Goal: Task Accomplishment & Management: Complete application form

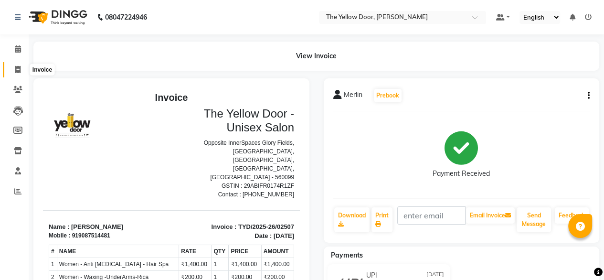
click at [15, 67] on icon at bounding box center [17, 69] width 5 height 7
select select "service"
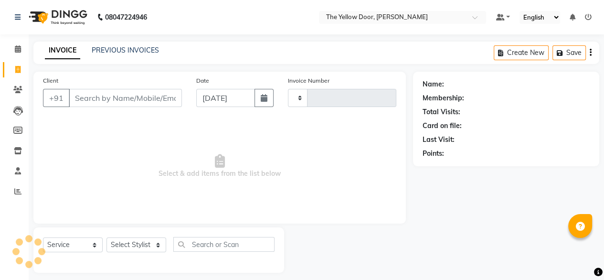
scroll to position [8, 0]
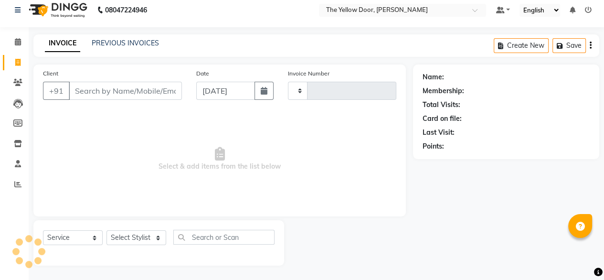
type input "02508"
select select "5650"
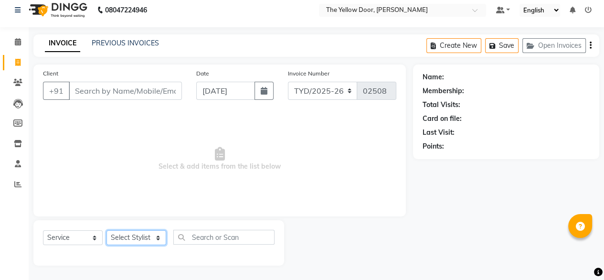
click at [120, 241] on select "Select Stylist [PERSON_NAME] [PERSON_NAME] [PERSON_NAME] Housekeeping Manager […" at bounding box center [137, 237] width 60 height 15
select select "67915"
click at [107, 230] on select "Select Stylist [PERSON_NAME] [PERSON_NAME] [PERSON_NAME] Housekeeping Manager […" at bounding box center [137, 237] width 60 height 15
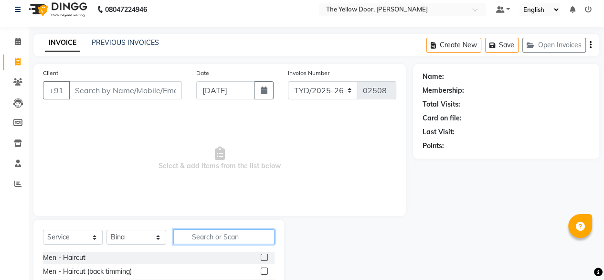
click at [229, 231] on input "text" at bounding box center [223, 236] width 101 height 15
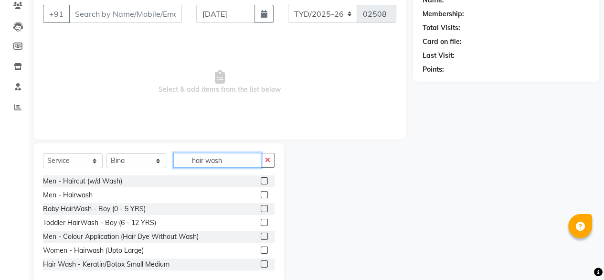
scroll to position [103, 0]
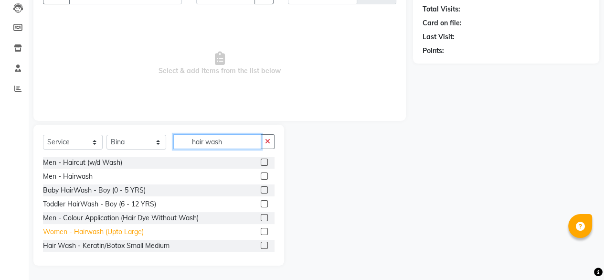
type input "hair wash"
click at [98, 232] on div "Women - Hairwash (Upto Large)" at bounding box center [93, 232] width 101 height 10
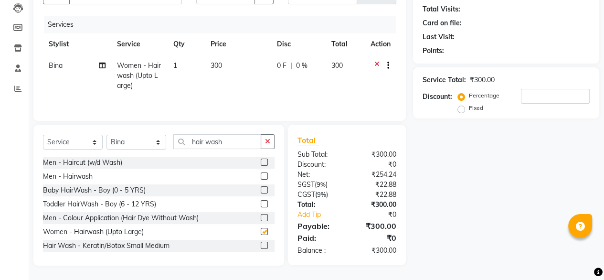
checkbox input "false"
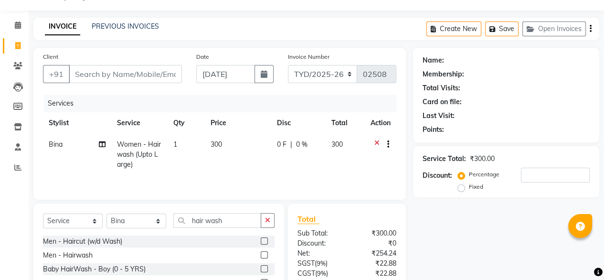
scroll to position [17, 0]
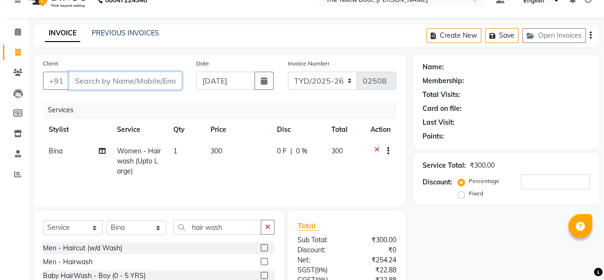
click at [128, 77] on input "Client" at bounding box center [125, 81] width 113 height 18
type input "8"
type input "0"
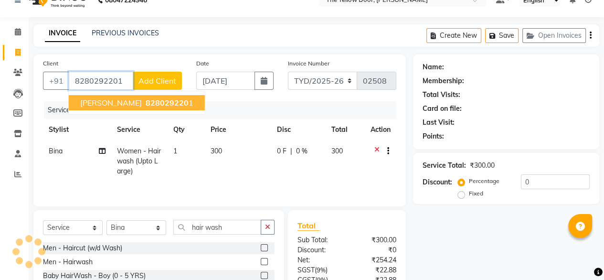
type input "8280292201"
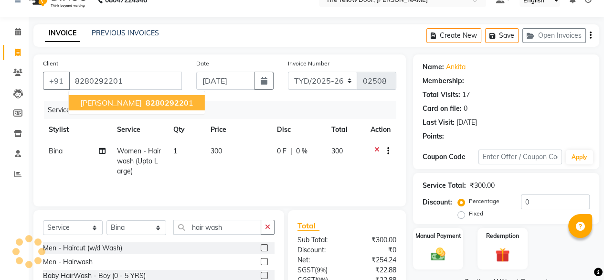
select select "1: Object"
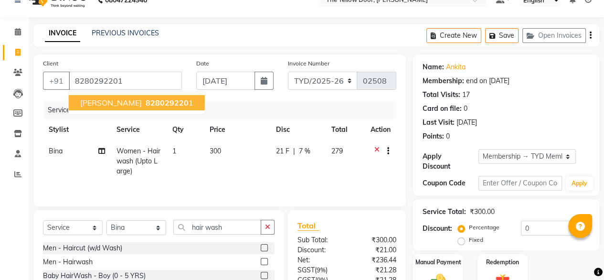
radio input "false"
radio input "true"
click at [146, 98] on span "828029220" at bounding box center [167, 103] width 43 height 10
radio input "true"
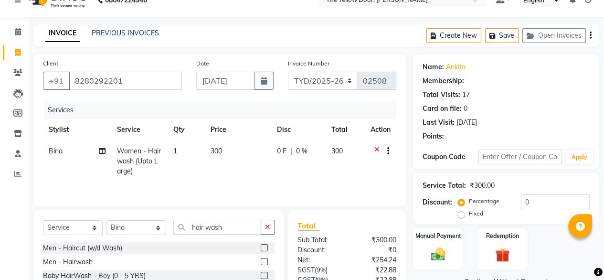
select select "1: Object"
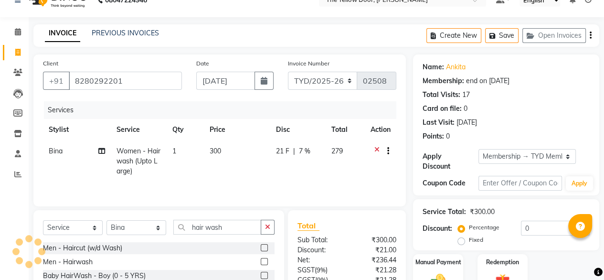
radio input "false"
radio input "true"
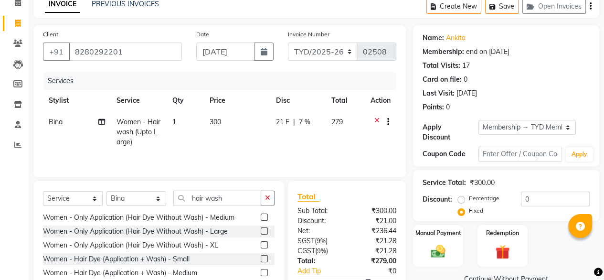
scroll to position [103, 0]
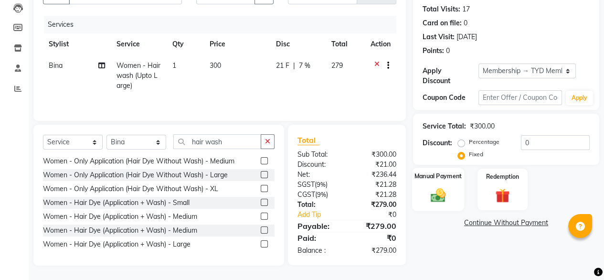
click at [450, 194] on img at bounding box center [438, 194] width 24 height 17
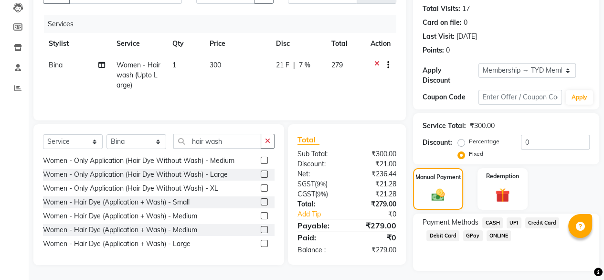
click at [514, 217] on span "UPI" at bounding box center [514, 222] width 15 height 11
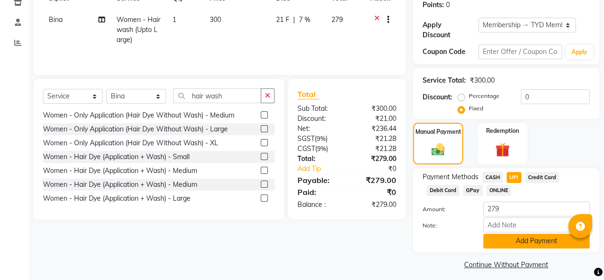
click at [516, 234] on button "Add Payment" at bounding box center [536, 241] width 107 height 15
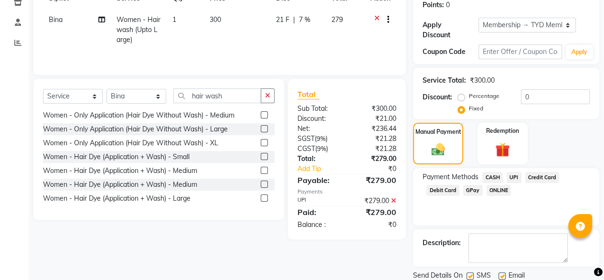
scroll to position [174, 0]
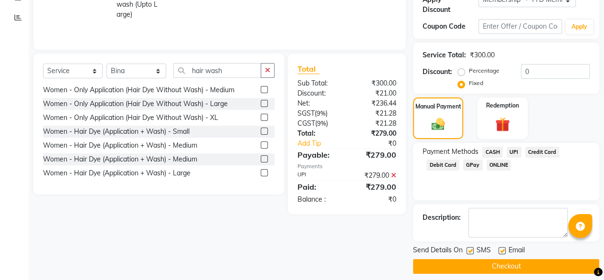
click at [499, 259] on button "Checkout" at bounding box center [506, 266] width 186 height 15
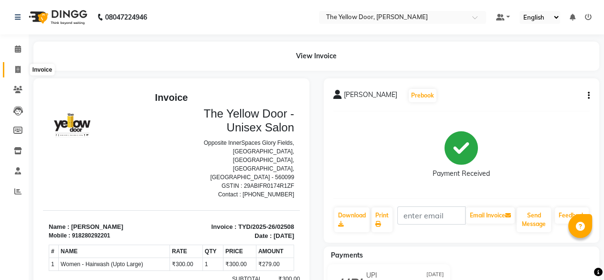
click at [15, 68] on icon at bounding box center [17, 69] width 5 height 7
select select "service"
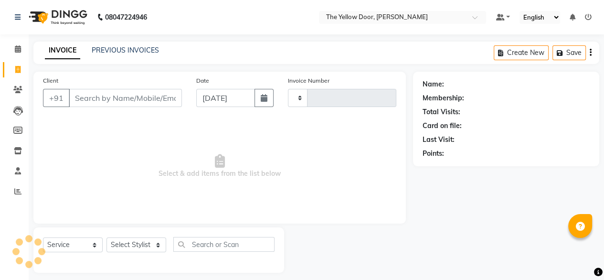
type input "02509"
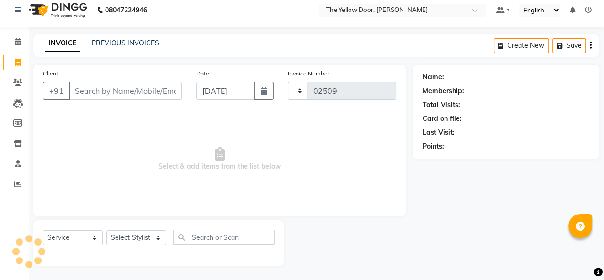
select select "5650"
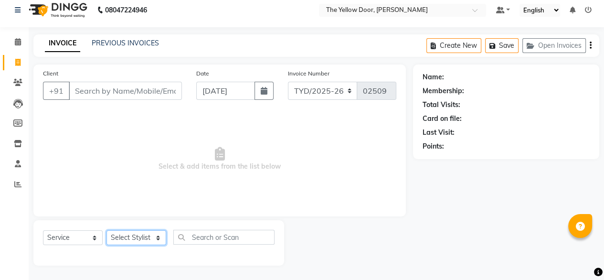
click at [135, 232] on select "Select Stylist [PERSON_NAME] [PERSON_NAME] [PERSON_NAME] Housekeeping Manager […" at bounding box center [137, 237] width 60 height 15
select select "41281"
click at [107, 230] on select "Select Stylist [PERSON_NAME] [PERSON_NAME] [PERSON_NAME] Housekeeping Manager […" at bounding box center [137, 237] width 60 height 15
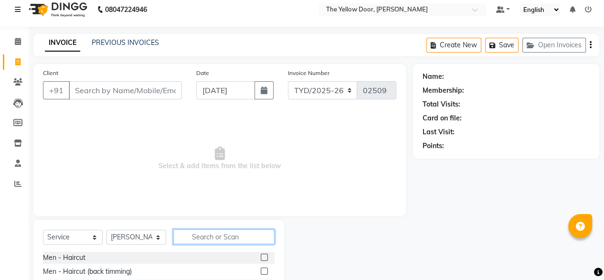
click at [212, 238] on input "text" at bounding box center [223, 236] width 101 height 15
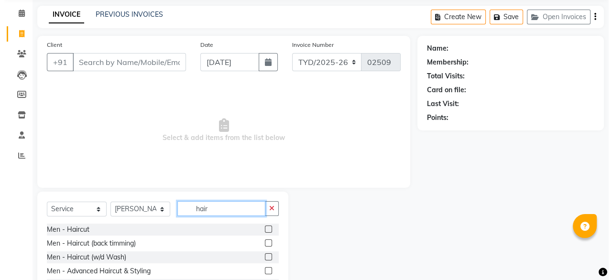
scroll to position [38, 0]
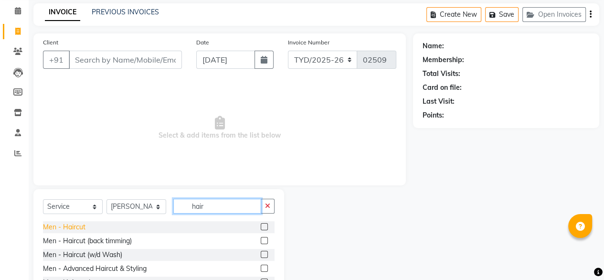
type input "hair"
click at [69, 226] on div "Men - Haircut" at bounding box center [64, 227] width 43 height 10
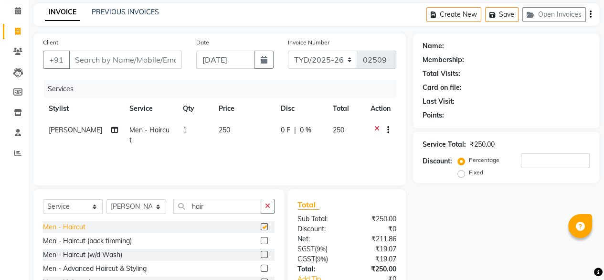
checkbox input "false"
click at [268, 212] on button "button" at bounding box center [268, 206] width 14 height 15
click at [248, 210] on input "text" at bounding box center [223, 206] width 101 height 15
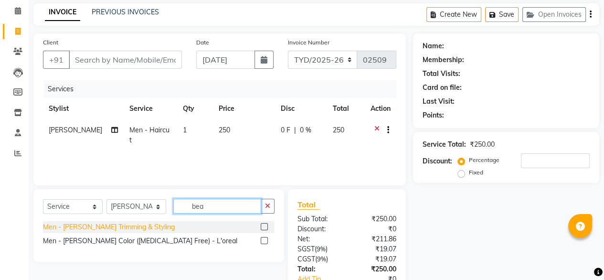
type input "bea"
click at [118, 227] on div "Men - [PERSON_NAME] Trimming & Styling" at bounding box center [109, 227] width 132 height 10
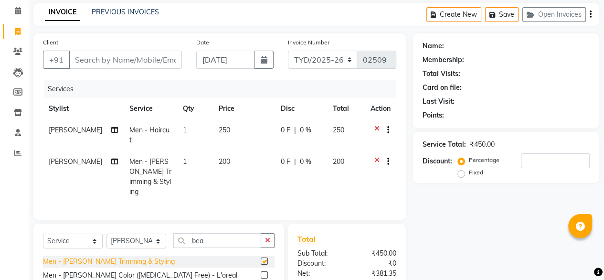
checkbox input "false"
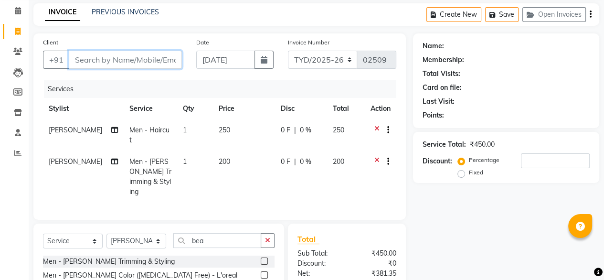
click at [142, 62] on input "Client" at bounding box center [125, 60] width 113 height 18
type input "8"
type input "0"
type input "8790420480"
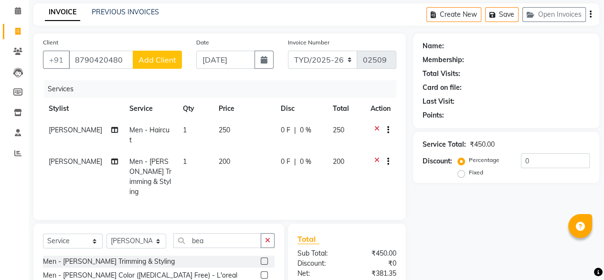
click at [166, 59] on span "Add Client" at bounding box center [158, 60] width 38 height 10
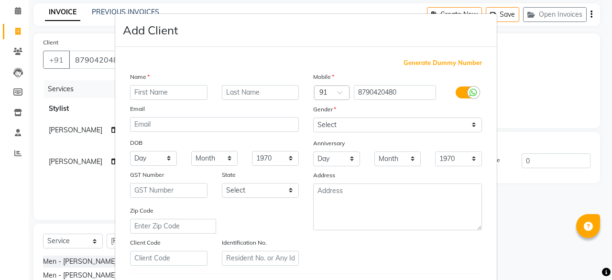
click at [162, 90] on input "text" at bounding box center [168, 92] width 77 height 15
type input "[PERSON_NAME]"
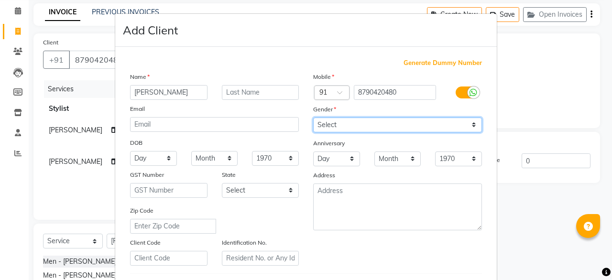
click at [338, 123] on select "Select [DEMOGRAPHIC_DATA] [DEMOGRAPHIC_DATA] Other Prefer Not To Say" at bounding box center [397, 125] width 169 height 15
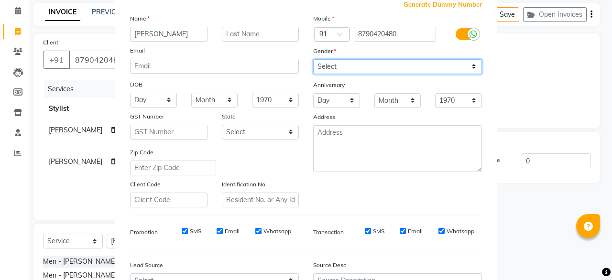
click at [348, 65] on select "Select [DEMOGRAPHIC_DATA] [DEMOGRAPHIC_DATA] Other Prefer Not To Say" at bounding box center [397, 66] width 169 height 15
select select "[DEMOGRAPHIC_DATA]"
click at [313, 59] on select "Select [DEMOGRAPHIC_DATA] [DEMOGRAPHIC_DATA] Other Prefer Not To Say" at bounding box center [397, 66] width 169 height 15
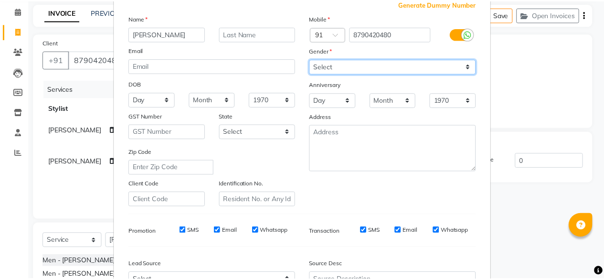
scroll to position [166, 0]
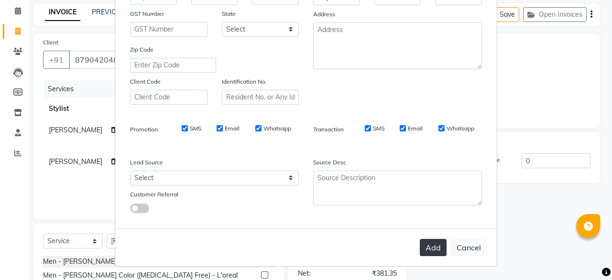
click at [428, 248] on button "Add" at bounding box center [432, 247] width 27 height 17
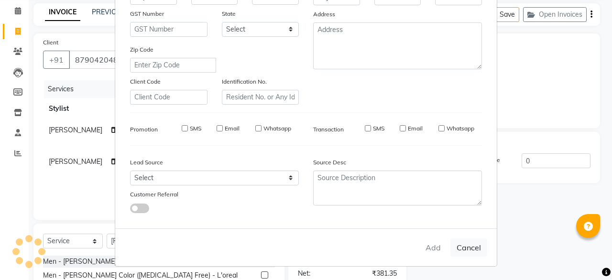
select select
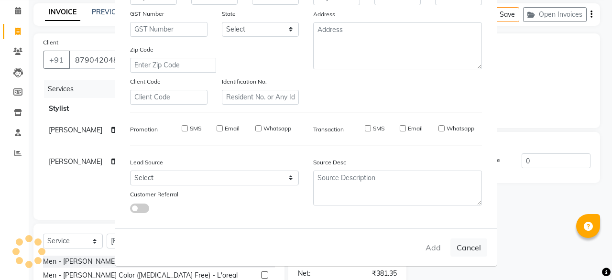
select select
checkbox input "false"
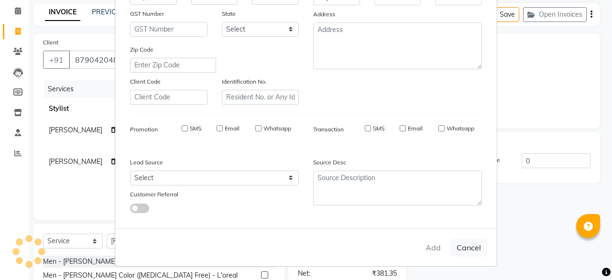
checkbox input "false"
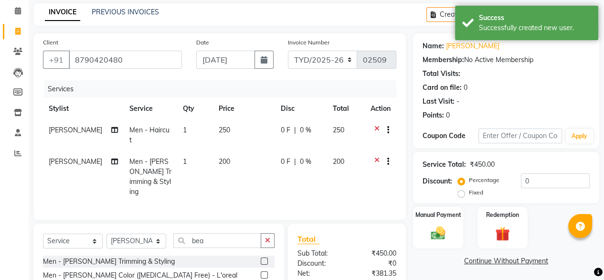
scroll to position [126, 0]
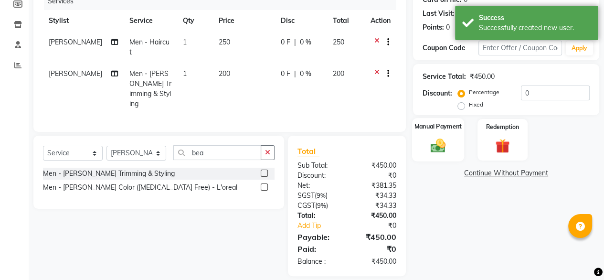
click at [422, 148] on div "Manual Payment" at bounding box center [438, 139] width 52 height 43
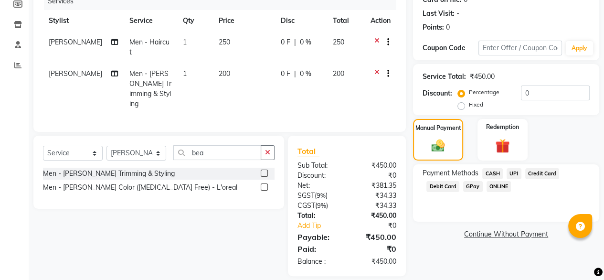
click at [514, 175] on span "UPI" at bounding box center [514, 173] width 15 height 11
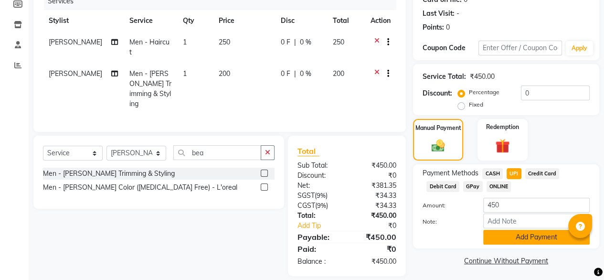
click at [518, 236] on button "Add Payment" at bounding box center [536, 237] width 107 height 15
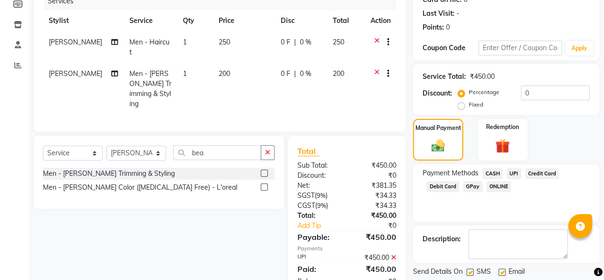
scroll to position [155, 0]
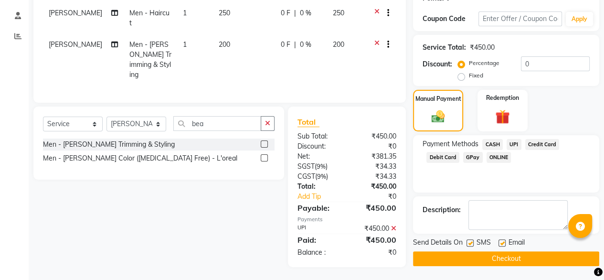
click at [497, 260] on button "Checkout" at bounding box center [506, 258] width 186 height 15
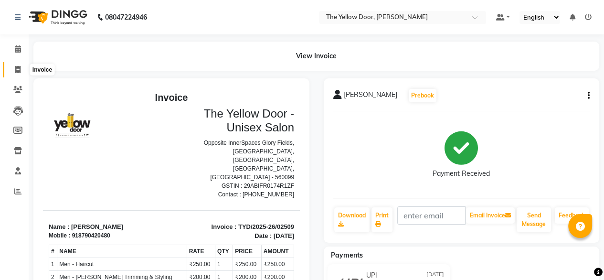
click at [19, 70] on icon at bounding box center [17, 69] width 5 height 7
select select "service"
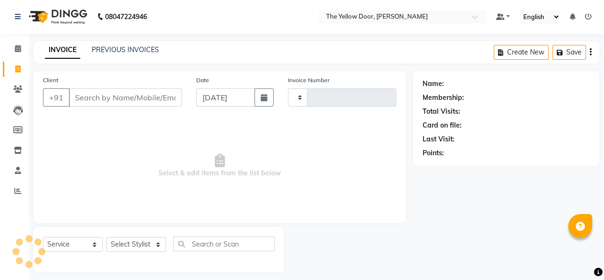
type input "02510"
select select "5650"
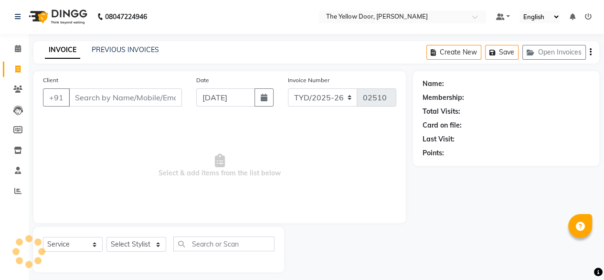
scroll to position [8, 0]
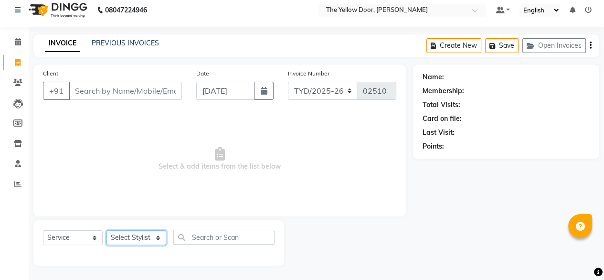
click at [140, 241] on select "Select Stylist [PERSON_NAME] [PERSON_NAME] [PERSON_NAME] Housekeeping Manager […" at bounding box center [137, 237] width 60 height 15
select select "51707"
click at [107, 230] on select "Select Stylist [PERSON_NAME] [PERSON_NAME] [PERSON_NAME] Housekeeping Manager […" at bounding box center [137, 237] width 60 height 15
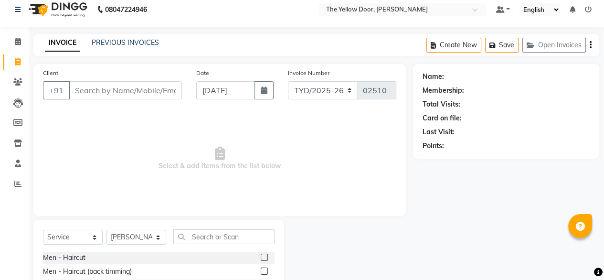
click at [231, 236] on input "text" at bounding box center [223, 236] width 101 height 15
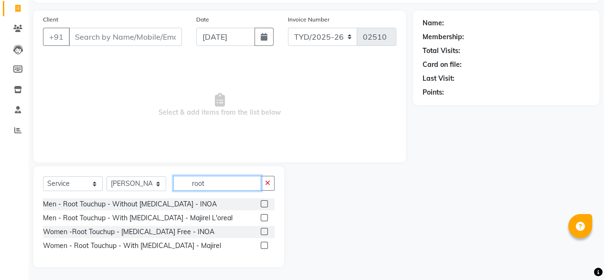
scroll to position [63, 0]
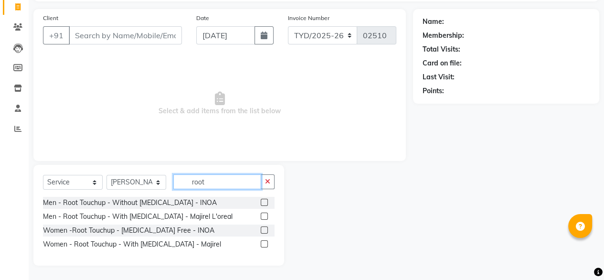
type input "root"
click at [266, 230] on label at bounding box center [264, 229] width 7 height 7
click at [266, 230] on input "checkbox" at bounding box center [264, 230] width 6 height 6
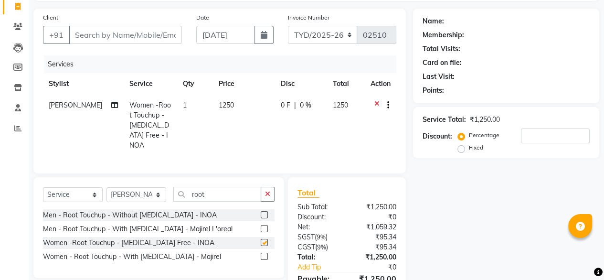
checkbox input "false"
click at [149, 191] on select "Select Stylist [PERSON_NAME] [PERSON_NAME] [PERSON_NAME] Housekeeping Manager […" at bounding box center [137, 194] width 60 height 15
select select "67915"
click at [107, 187] on select "Select Stylist [PERSON_NAME] [PERSON_NAME] [PERSON_NAME] Housekeeping Manager […" at bounding box center [137, 194] width 60 height 15
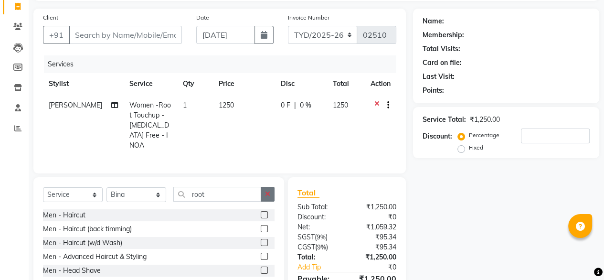
click at [270, 192] on icon "button" at bounding box center [267, 194] width 5 height 7
click at [237, 192] on input "text" at bounding box center [223, 194] width 101 height 15
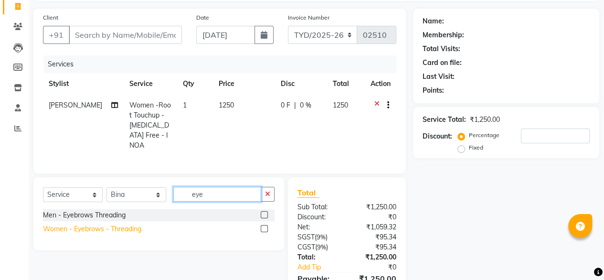
type input "eye"
click at [85, 228] on div "Women - Eyebrows - Threading" at bounding box center [92, 229] width 98 height 10
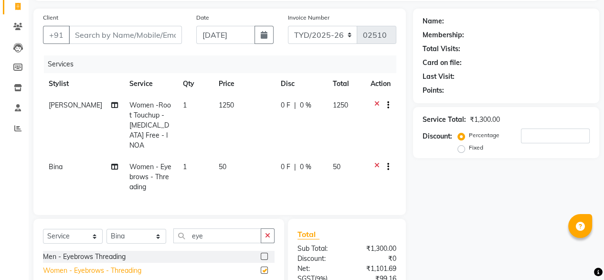
checkbox input "false"
click at [111, 29] on input "Client" at bounding box center [125, 35] width 113 height 18
type input "8"
type input "0"
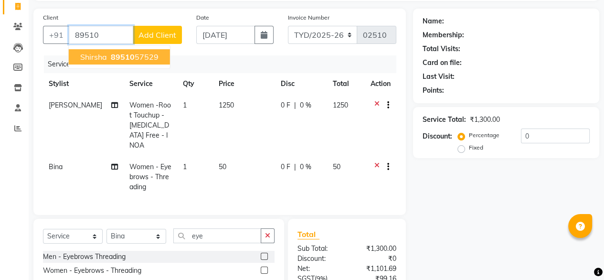
click at [118, 54] on span "89510" at bounding box center [123, 57] width 24 height 10
type input "8951057529"
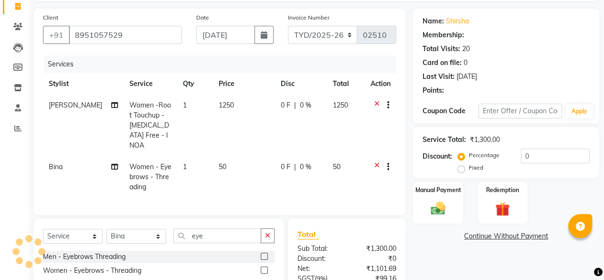
radio input "false"
radio input "true"
select select "1: Object"
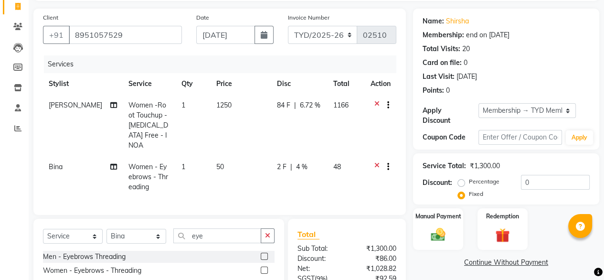
scroll to position [154, 0]
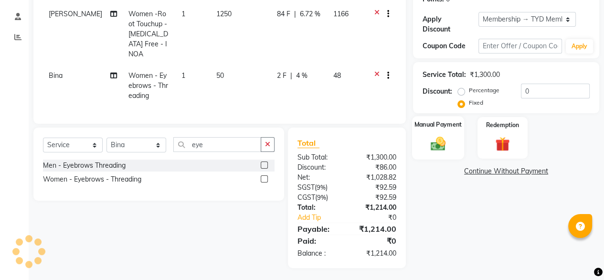
click at [430, 120] on label "Manual Payment" at bounding box center [439, 124] width 48 height 9
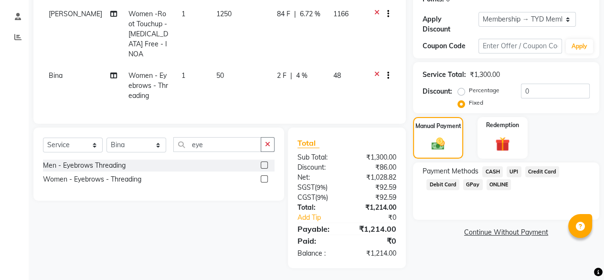
click at [516, 166] on span "UPI" at bounding box center [514, 171] width 15 height 11
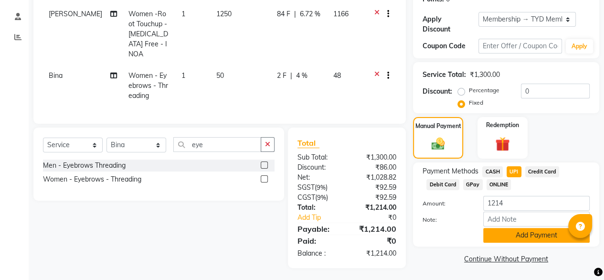
click at [518, 231] on button "Add Payment" at bounding box center [536, 235] width 107 height 15
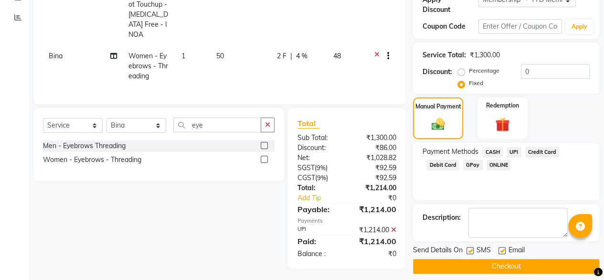
scroll to position [174, 0]
click at [489, 262] on button "Checkout" at bounding box center [506, 266] width 186 height 15
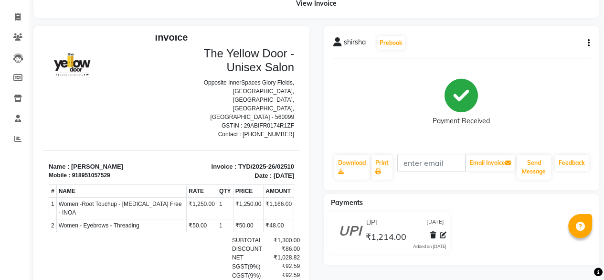
scroll to position [47, 0]
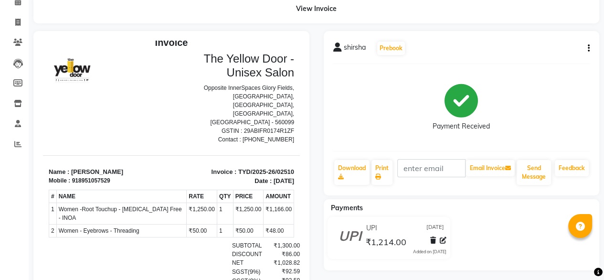
click at [321, 165] on div "shirsha Prebook Payment Received Download Print Email Invoice Send Message Feed…" at bounding box center [462, 202] width 290 height 343
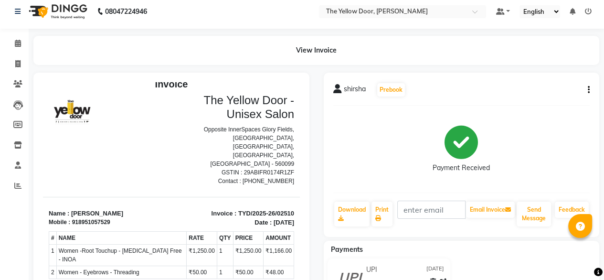
scroll to position [0, 0]
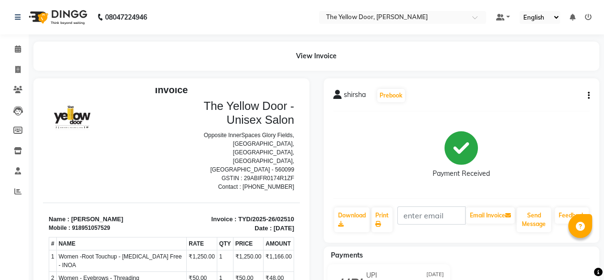
click at [17, 61] on li "Invoice" at bounding box center [14, 70] width 29 height 21
click at [17, 67] on icon at bounding box center [17, 69] width 5 height 7
select select "service"
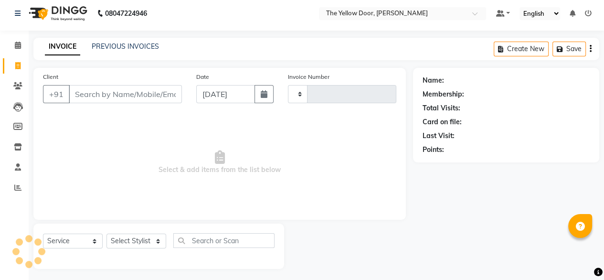
type input "02511"
select select "5650"
